Goal: Task Accomplishment & Management: Manage account settings

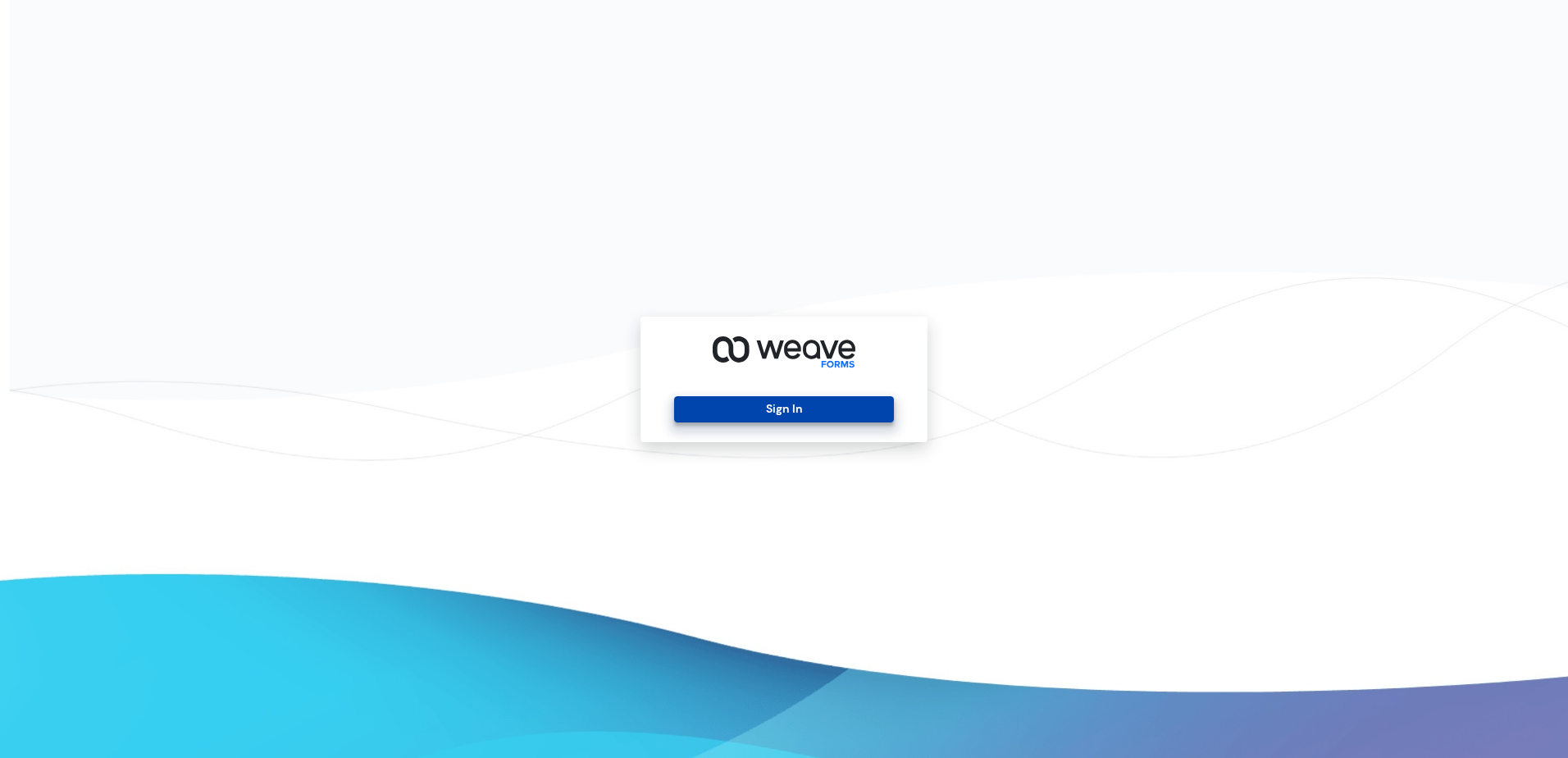
click at [790, 399] on button "Sign In" at bounding box center [784, 409] width 219 height 27
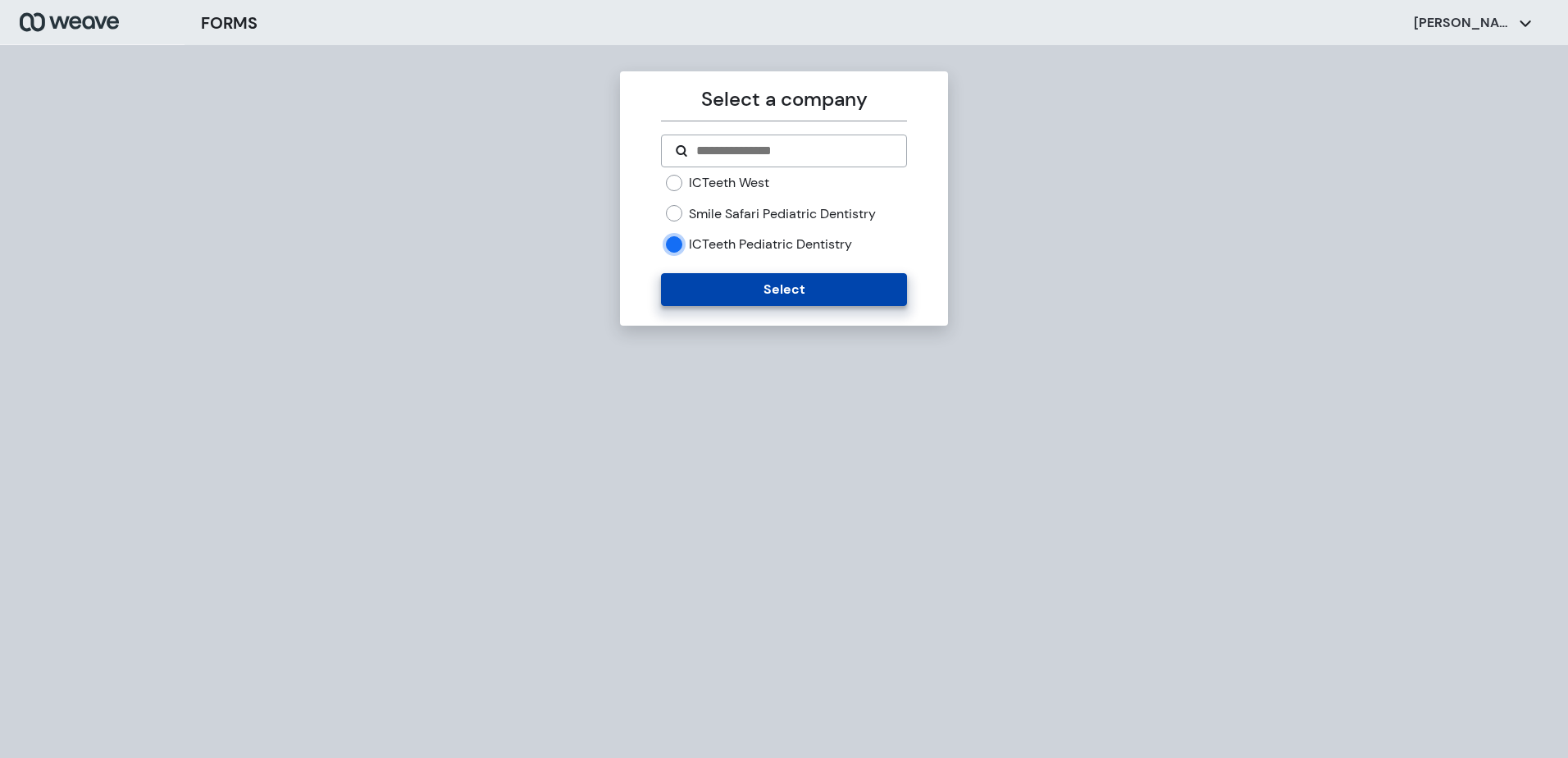
click at [697, 300] on button "Select" at bounding box center [784, 289] width 245 height 33
